Goal: Information Seeking & Learning: Learn about a topic

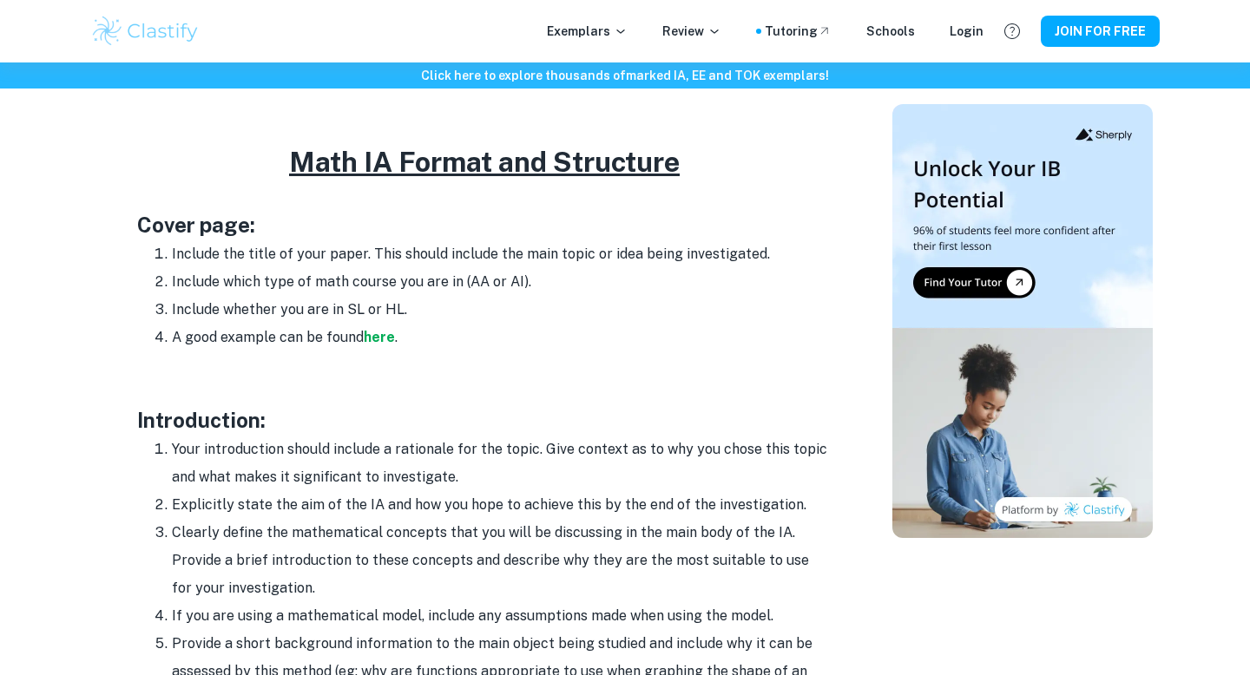
scroll to position [834, 0]
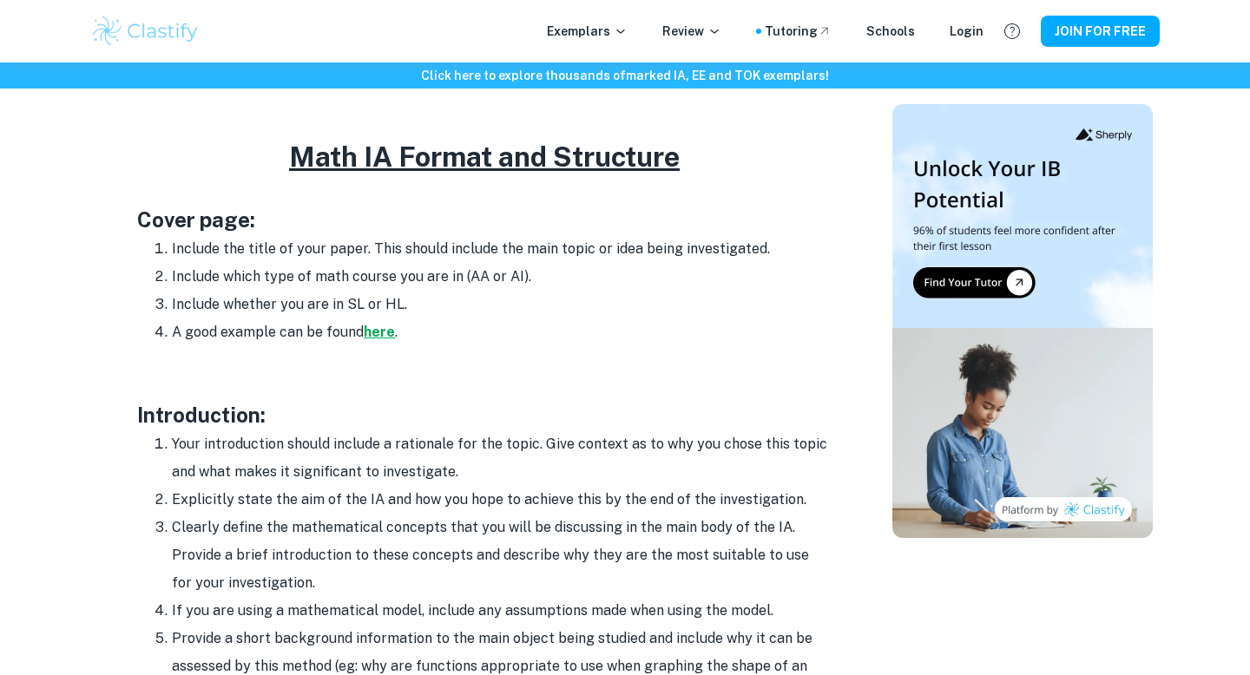
click at [387, 332] on strong "here" at bounding box center [379, 332] width 31 height 16
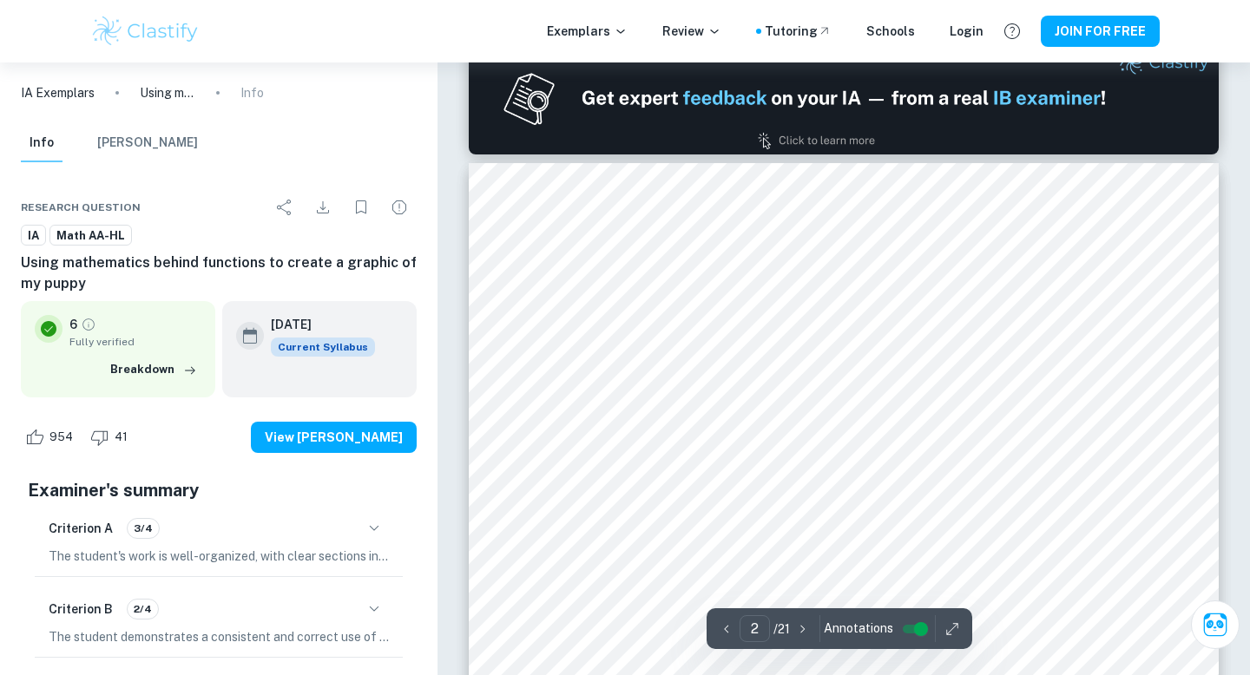
type input "1"
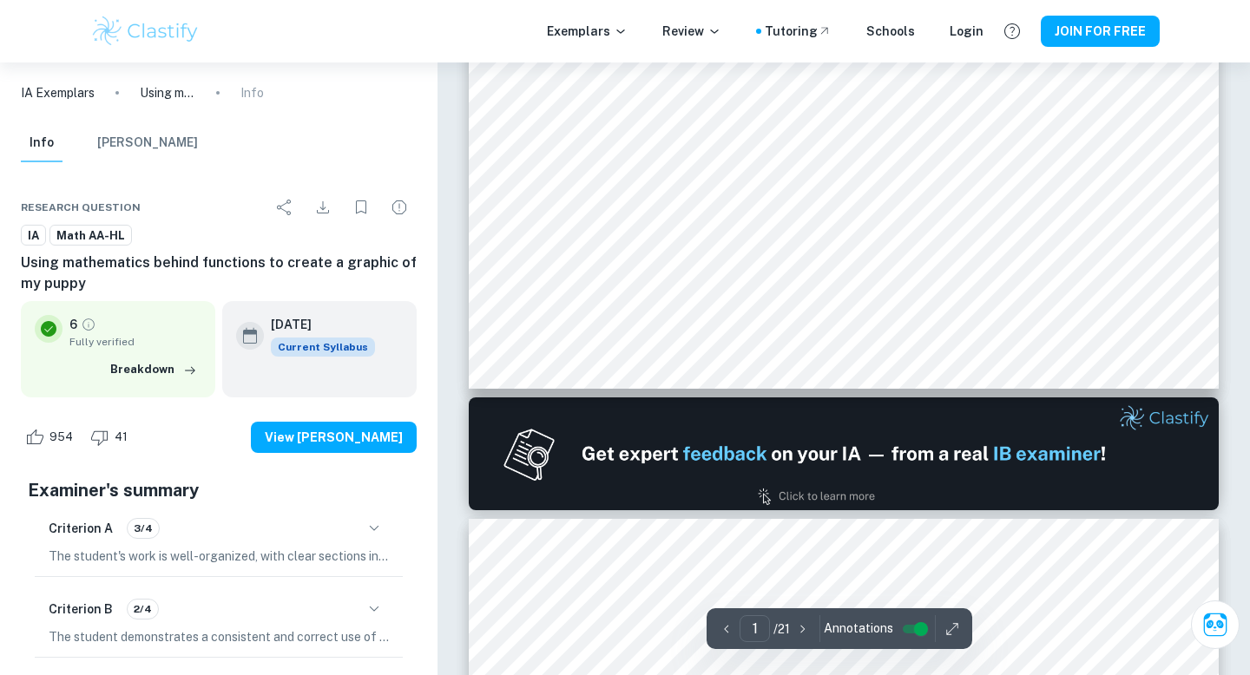
scroll to position [749, 0]
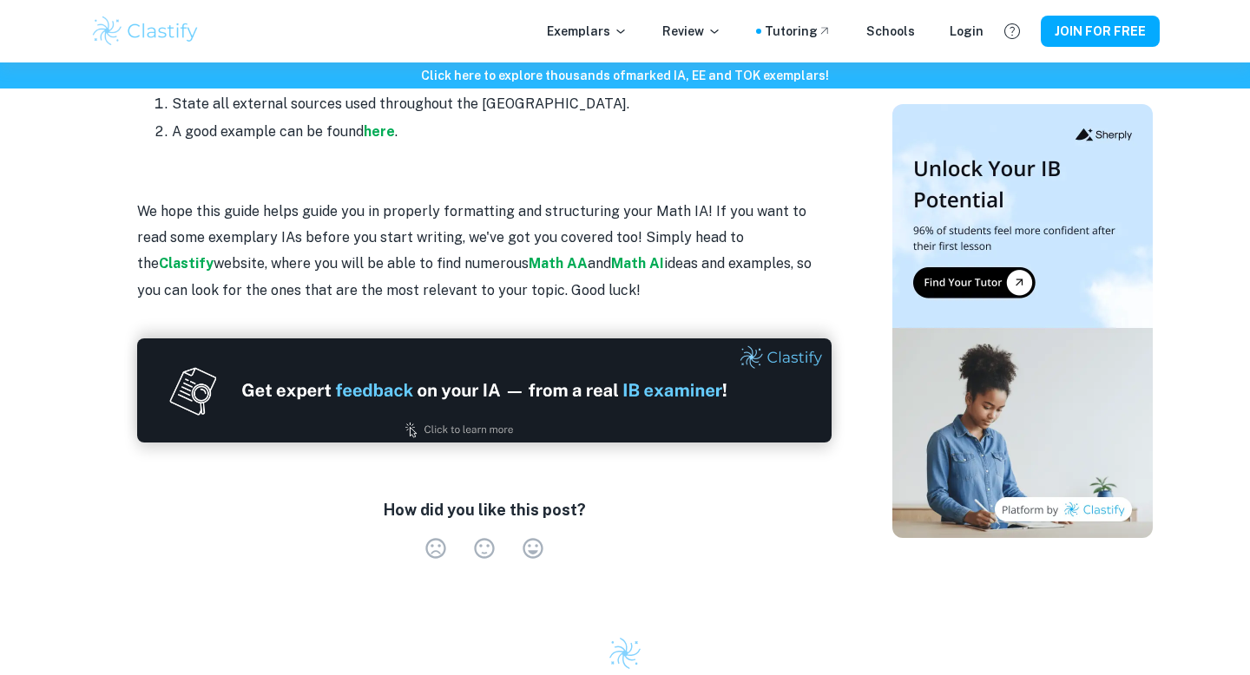
scroll to position [1668, 0]
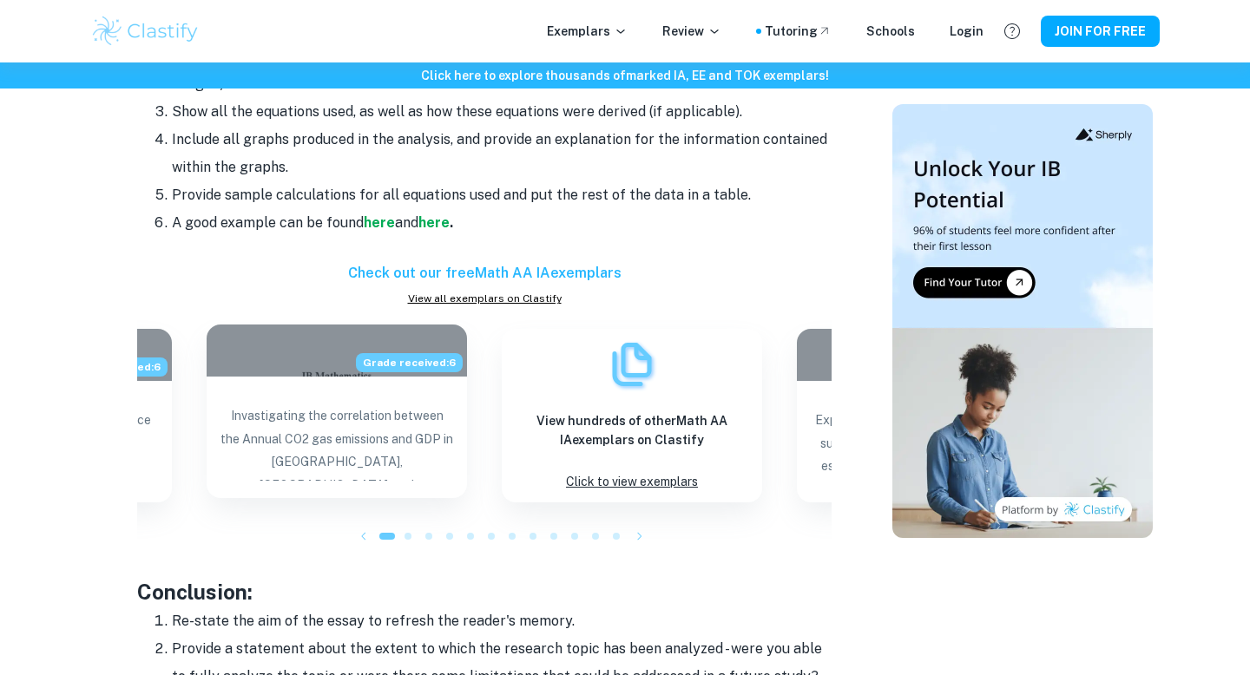
click at [391, 447] on p "Invastigating the correlation between the Annual CO2 gas emissions and GDP in […" at bounding box center [337, 443] width 233 height 76
